Goal: Information Seeking & Learning: Learn about a topic

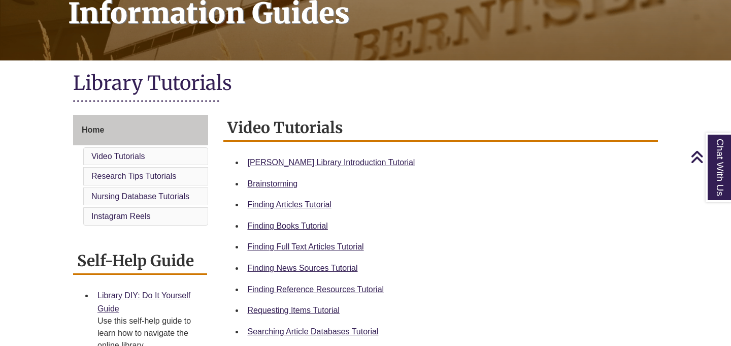
scroll to position [171, 0]
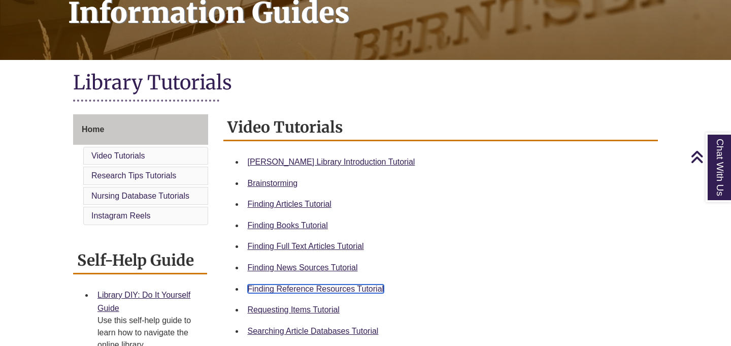
click at [357, 290] on link "Finding Reference Resources Tutorial" at bounding box center [316, 288] width 137 height 9
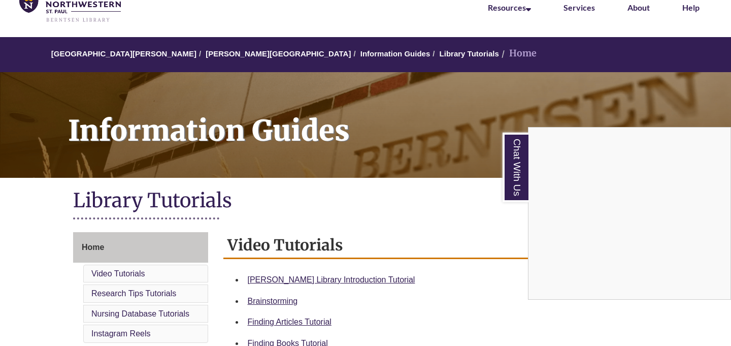
scroll to position [0, 0]
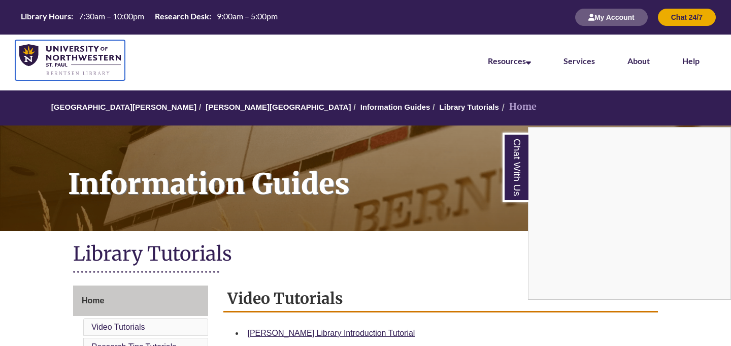
click at [62, 69] on img at bounding box center [70, 60] width 102 height 32
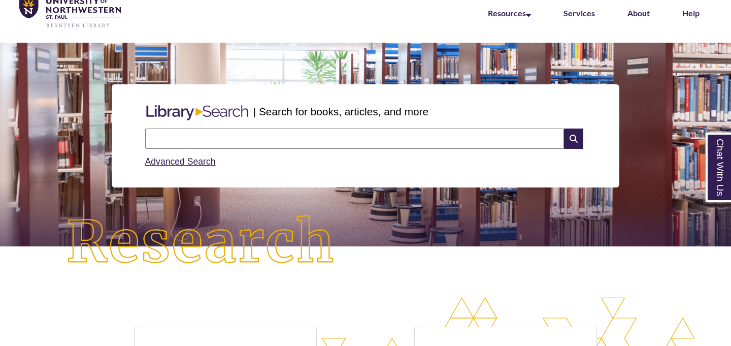
click at [254, 135] on input "text" at bounding box center [354, 139] width 419 height 20
type input "*****"
click at [569, 140] on icon at bounding box center [573, 139] width 19 height 20
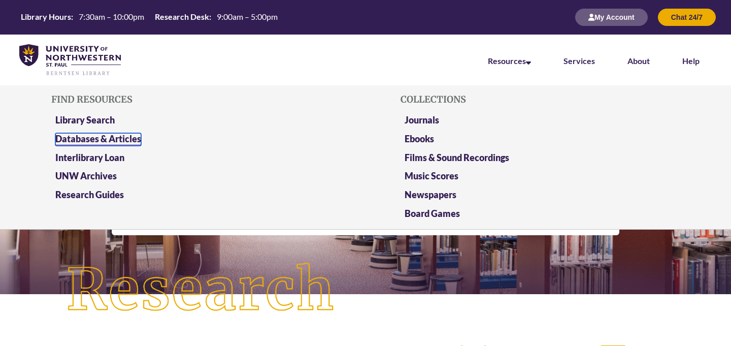
click at [107, 141] on link "Databases & Articles" at bounding box center [98, 139] width 86 height 13
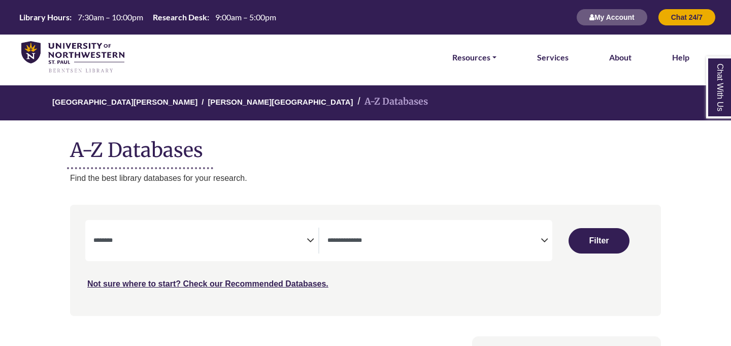
select select "Database Subject Filter"
select select "Database Types Filter"
select select "Database Subject Filter"
select select "Database Types Filter"
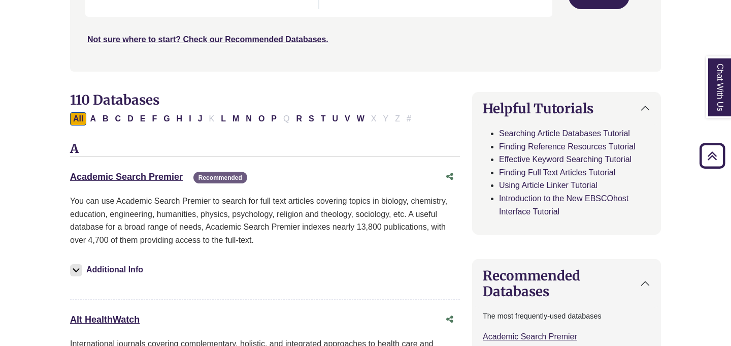
scroll to position [245, 0]
click at [117, 121] on button "C" at bounding box center [118, 118] width 12 height 13
select select "Database Subject Filter"
select select "Database Types Filter"
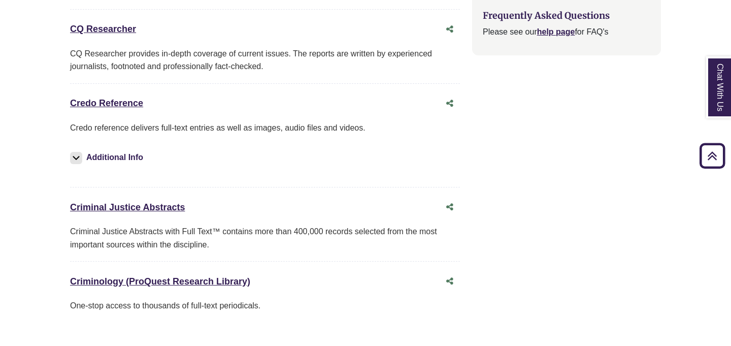
scroll to position [1282, 0]
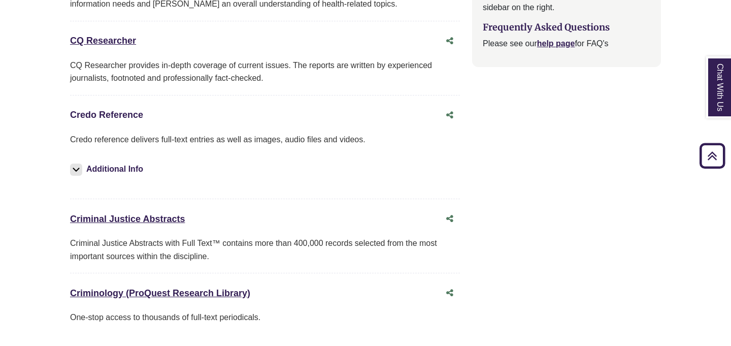
click at [116, 116] on link "Credo Reference This link opens in a new window" at bounding box center [106, 115] width 73 height 10
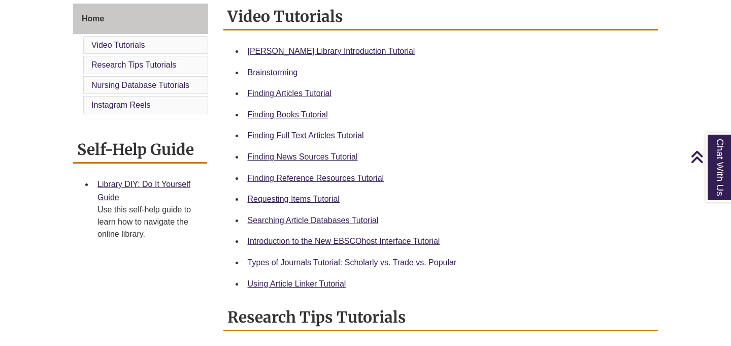
scroll to position [285, 0]
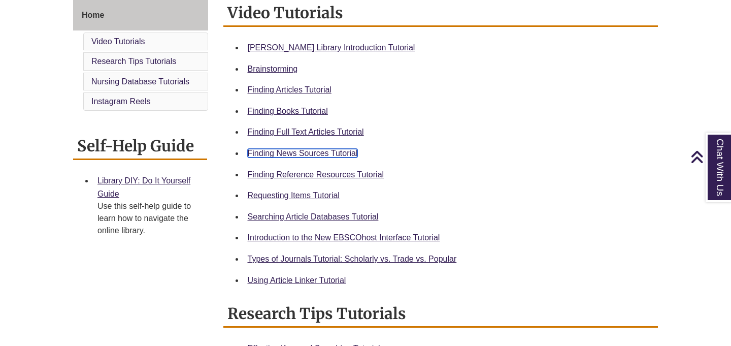
click at [300, 152] on link "Finding News Sources Tutorial" at bounding box center [303, 153] width 110 height 9
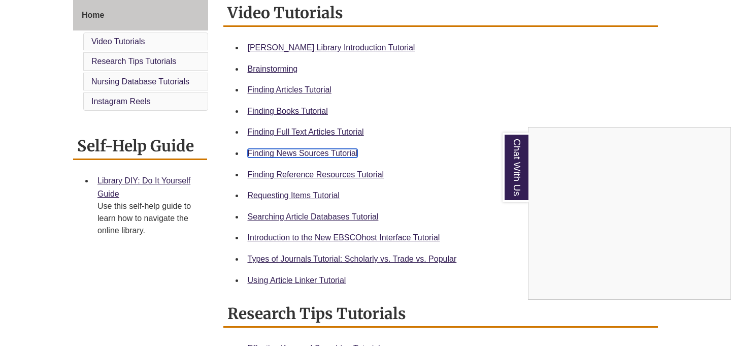
scroll to position [0, 0]
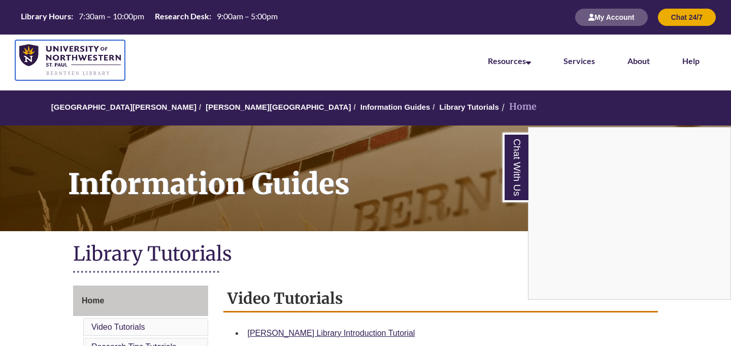
click at [69, 57] on img at bounding box center [70, 60] width 102 height 32
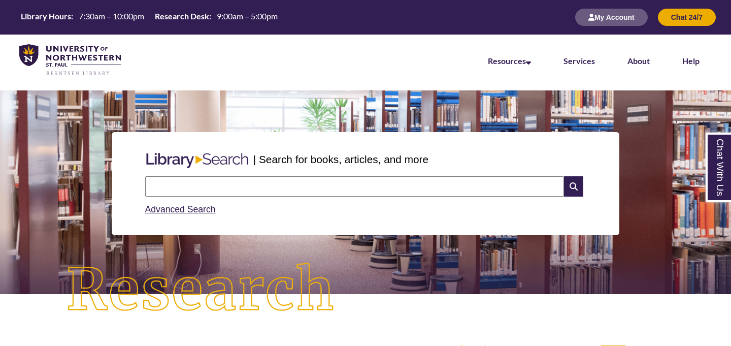
click at [243, 193] on input "text" at bounding box center [354, 186] width 419 height 20
type input "**********"
